Goal: Transaction & Acquisition: Purchase product/service

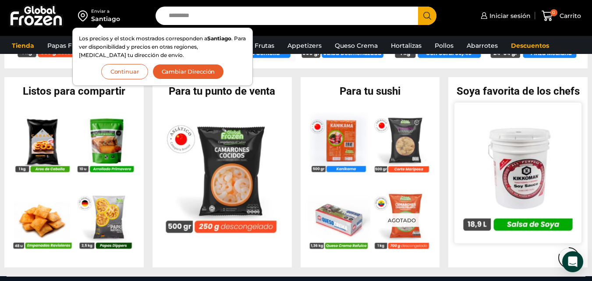
scroll to position [789, 0]
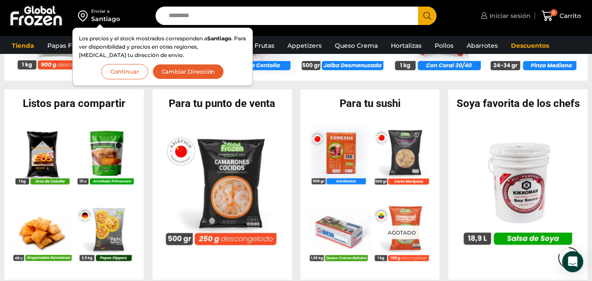
click at [499, 15] on span "Iniciar sesión" at bounding box center [508, 15] width 43 height 9
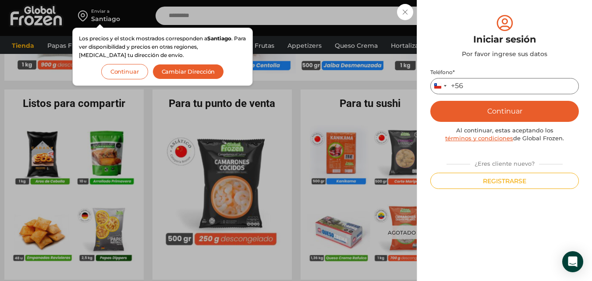
click at [480, 85] on input "Teléfono *" at bounding box center [504, 86] width 149 height 16
type input "*********"
click at [516, 110] on button "Continuar" at bounding box center [504, 111] width 149 height 21
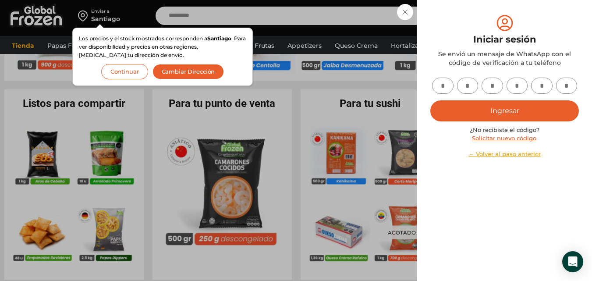
click at [450, 87] on input "text" at bounding box center [442, 86] width 21 height 16
type input "*"
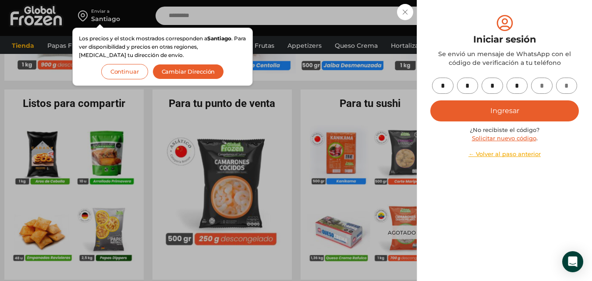
type input "*"
click at [501, 111] on button "Ingresar" at bounding box center [504, 110] width 149 height 21
click at [514, 109] on button "Ingresar" at bounding box center [504, 110] width 149 height 21
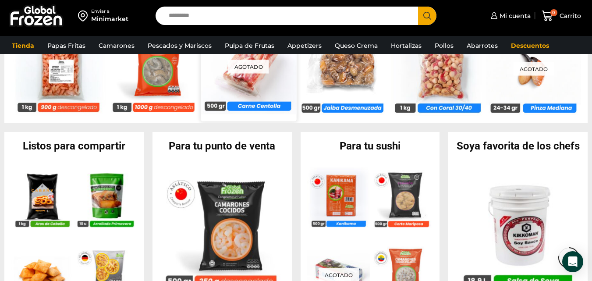
scroll to position [762, 0]
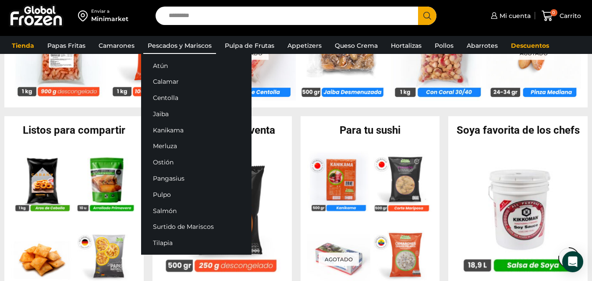
click at [191, 47] on link "Pescados y Mariscos" at bounding box center [179, 45] width 73 height 17
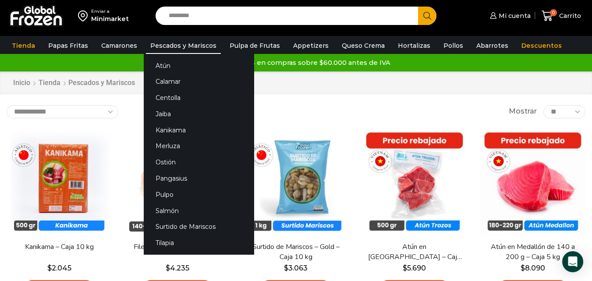
click at [179, 46] on link "Pescados y Mariscos" at bounding box center [183, 45] width 75 height 17
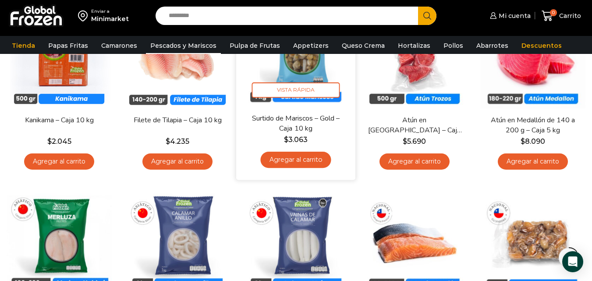
scroll to position [132, 0]
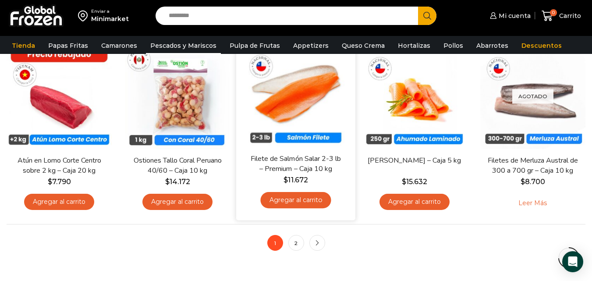
scroll to position [658, 0]
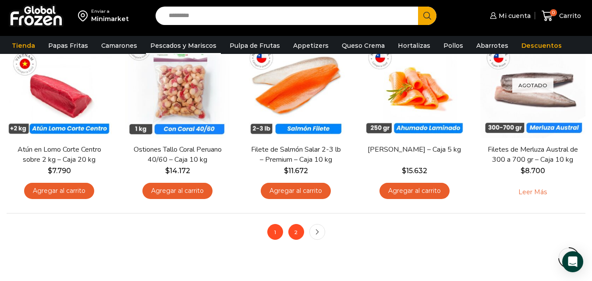
click at [295, 234] on link "2" at bounding box center [296, 232] width 16 height 16
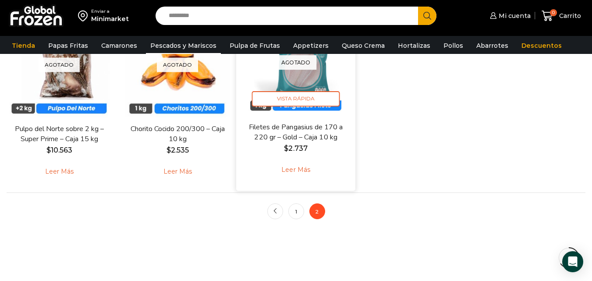
scroll to position [701, 0]
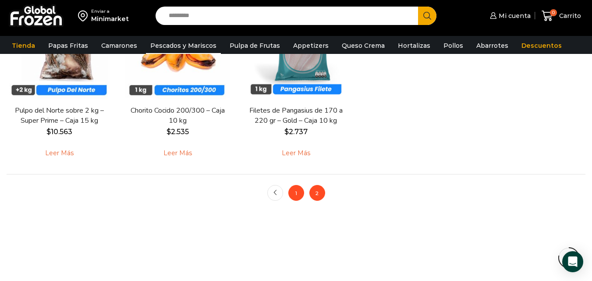
click at [292, 195] on link "1" at bounding box center [296, 193] width 16 height 16
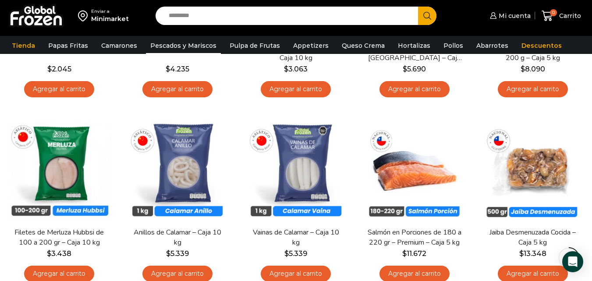
scroll to position [219, 0]
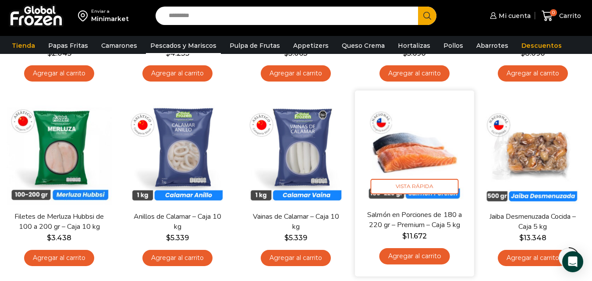
click at [411, 149] on img at bounding box center [415, 150] width 106 height 106
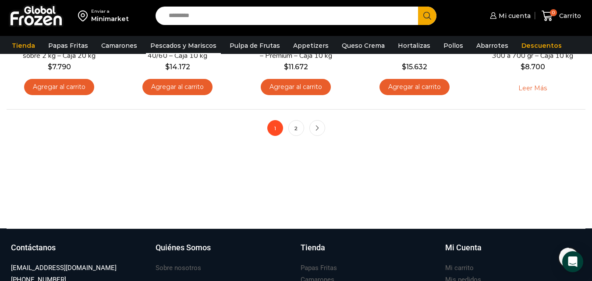
scroll to position [789, 0]
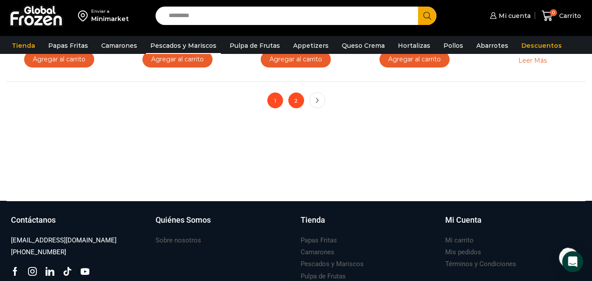
click at [299, 103] on link "2" at bounding box center [296, 100] width 16 height 16
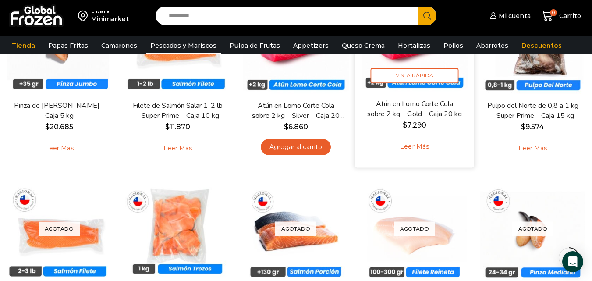
scroll to position [438, 0]
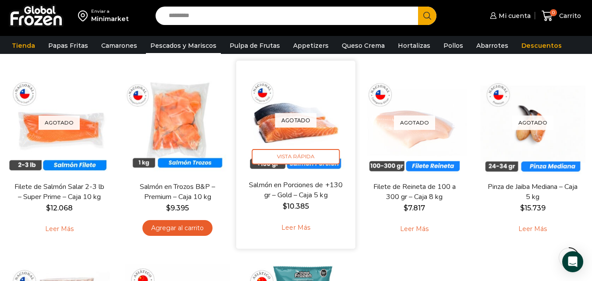
click at [315, 103] on div "Agotado [GEOGRAPHIC_DATA]" at bounding box center [296, 120] width 106 height 106
drag, startPoint x: 299, startPoint y: 197, endPoint x: 305, endPoint y: 192, distance: 7.1
click at [301, 197] on link "Salmón en Porciones de +130 gr – Gold – Caja 5 kg" at bounding box center [297, 190] width 96 height 21
